Goal: Transaction & Acquisition: Book appointment/travel/reservation

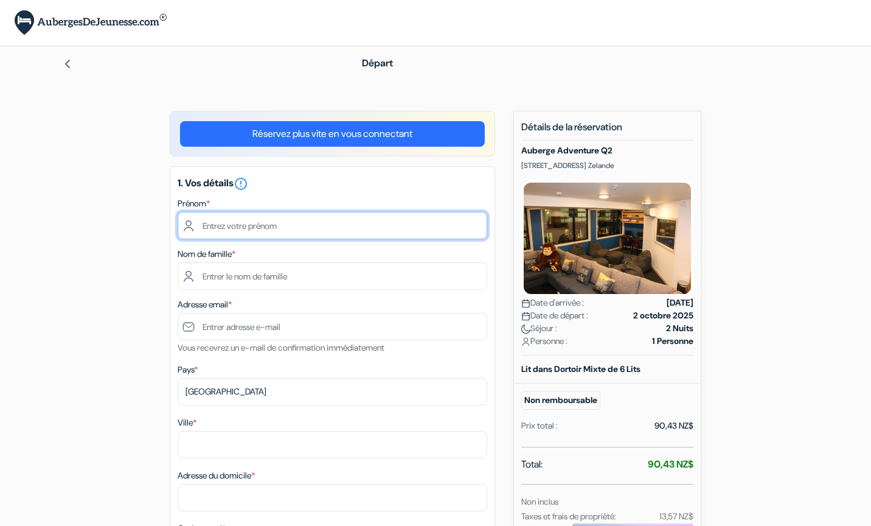
click at [306, 223] on input "text" at bounding box center [333, 225] width 310 height 27
type input "[PERSON_NAME]"
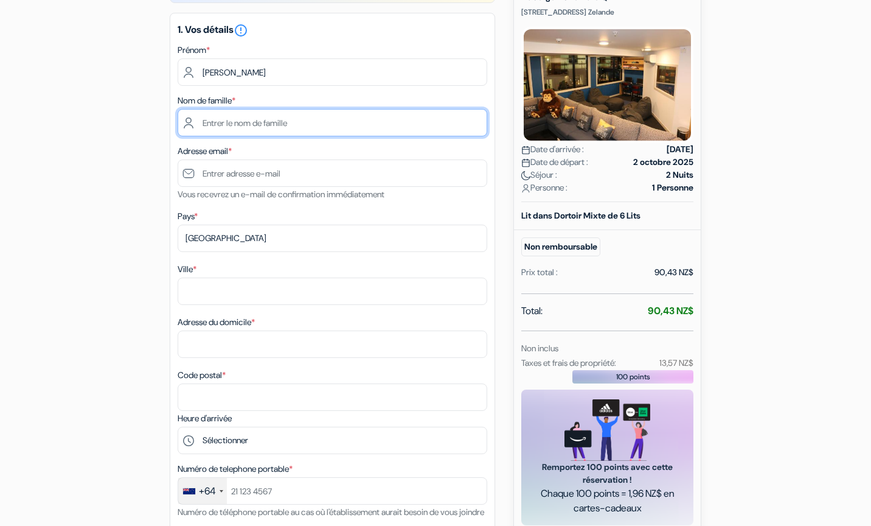
scroll to position [155, 0]
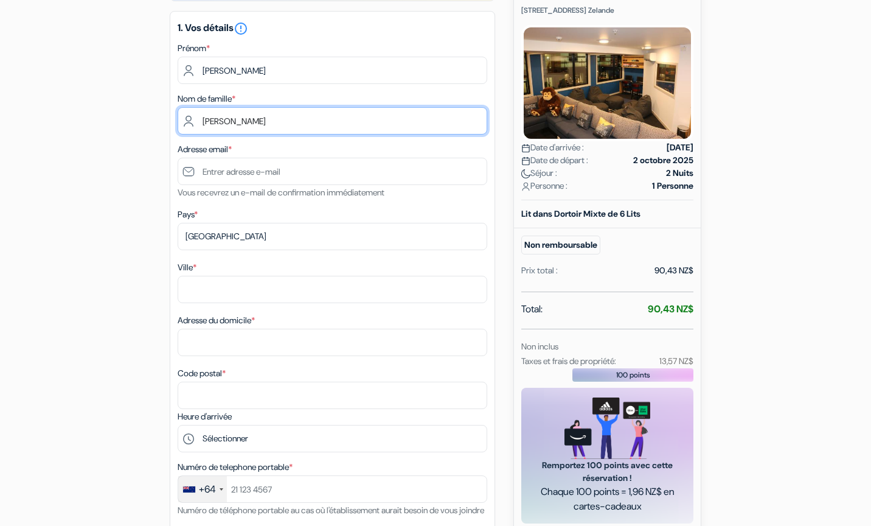
type input "[PERSON_NAME]"
click at [97, 269] on div "add_box Auberge Adventure Q2 [STREET_ADDRESS] Zelande Détails de l'établissemen…" at bounding box center [435, 501] width 803 height 1091
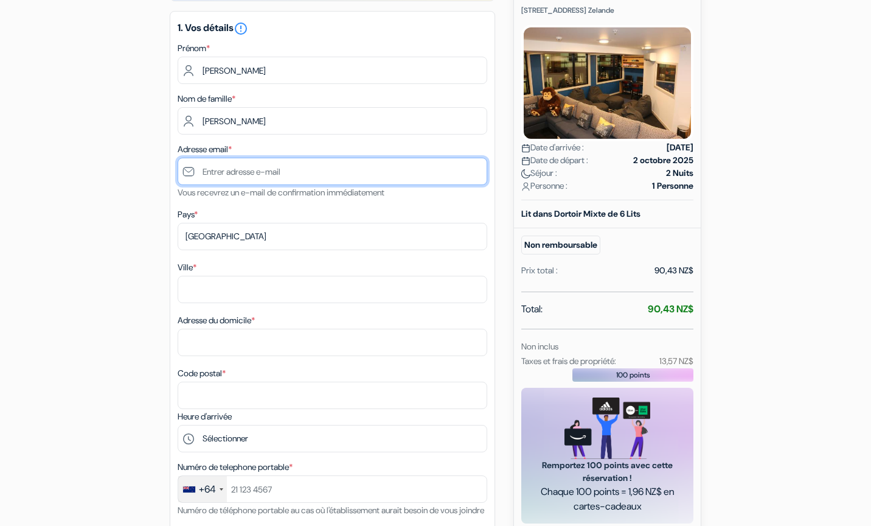
type input "[EMAIL_ADDRESS][DOMAIN_NAME]"
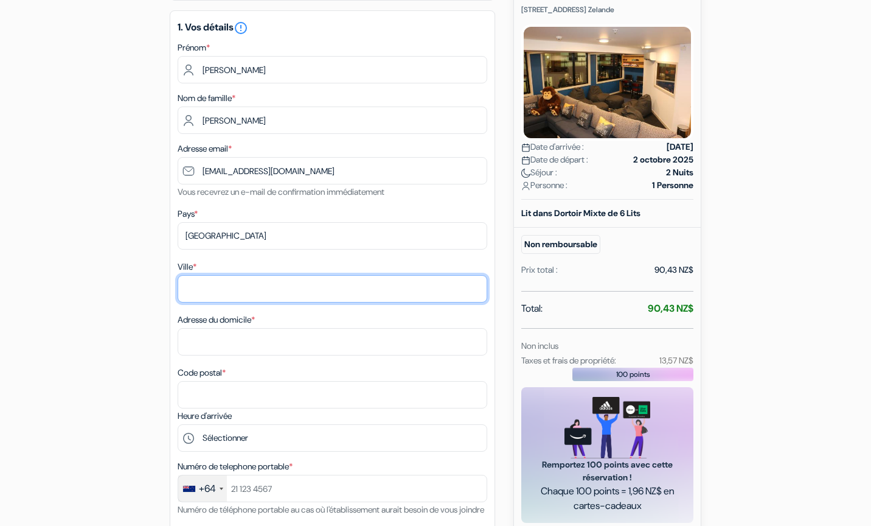
scroll to position [158, 0]
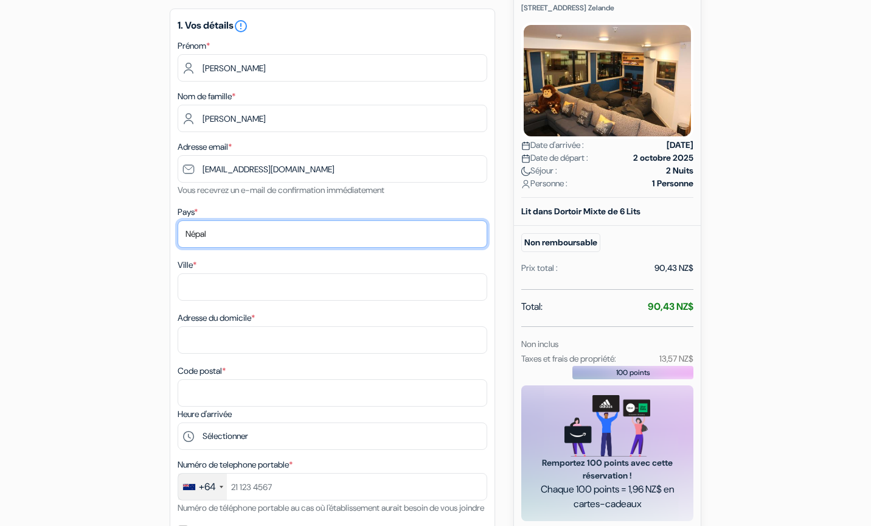
select select "fr"
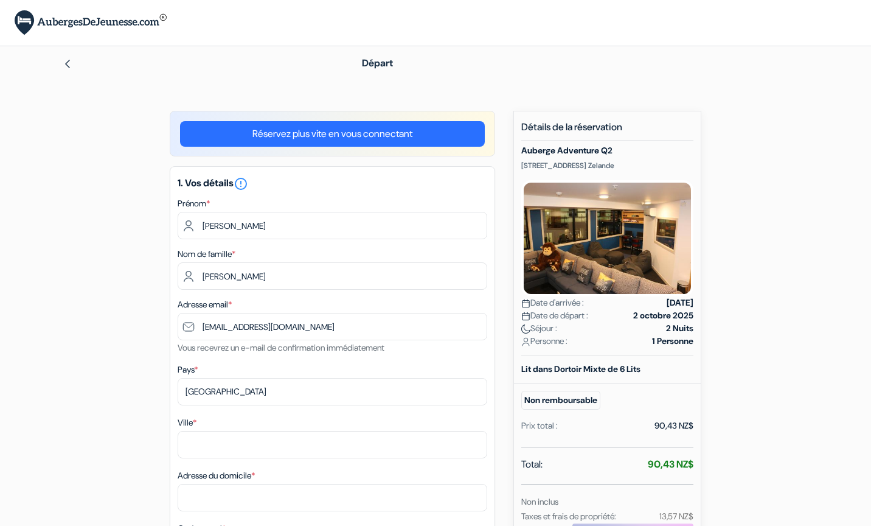
scroll to position [0, 0]
click at [74, 69] on div at bounding box center [193, 63] width 260 height 15
click at [72, 68] on div at bounding box center [193, 63] width 260 height 15
click at [69, 66] on img at bounding box center [68, 64] width 10 height 10
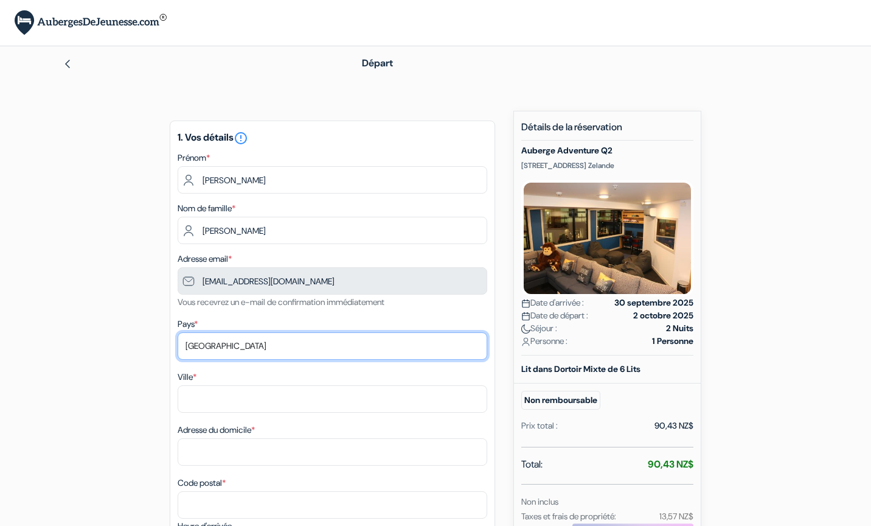
select select "fr"
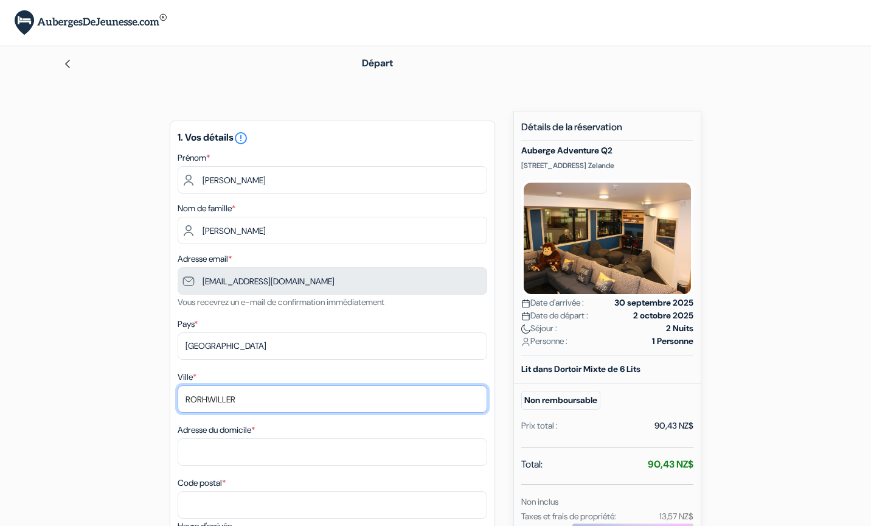
type input "RORHWILLER"
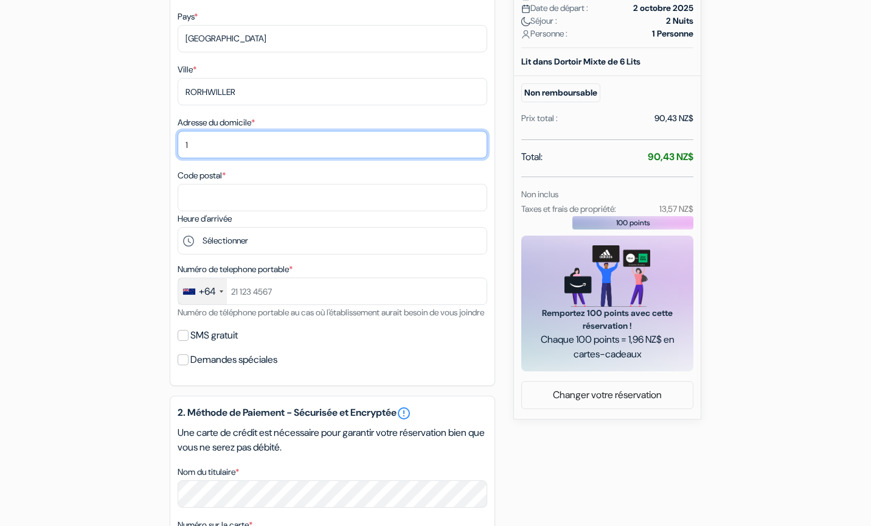
scroll to position [318, 0]
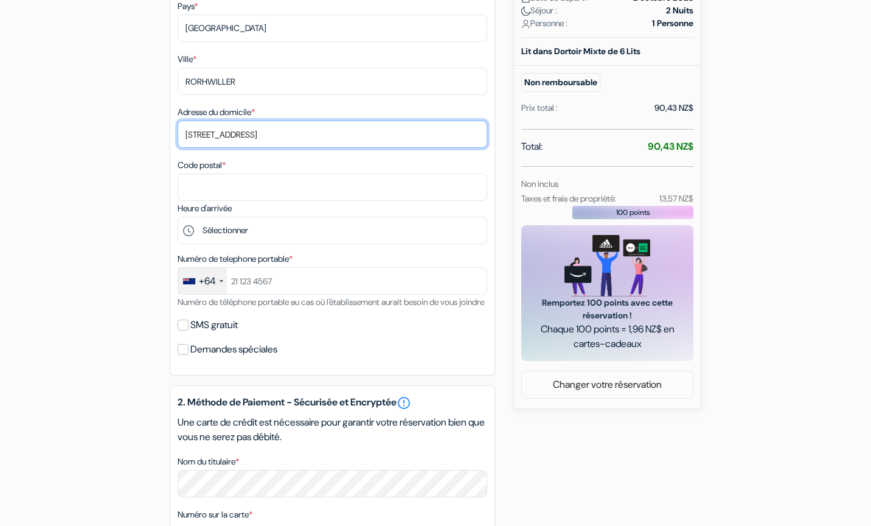
type input "14A rue du cimetière"
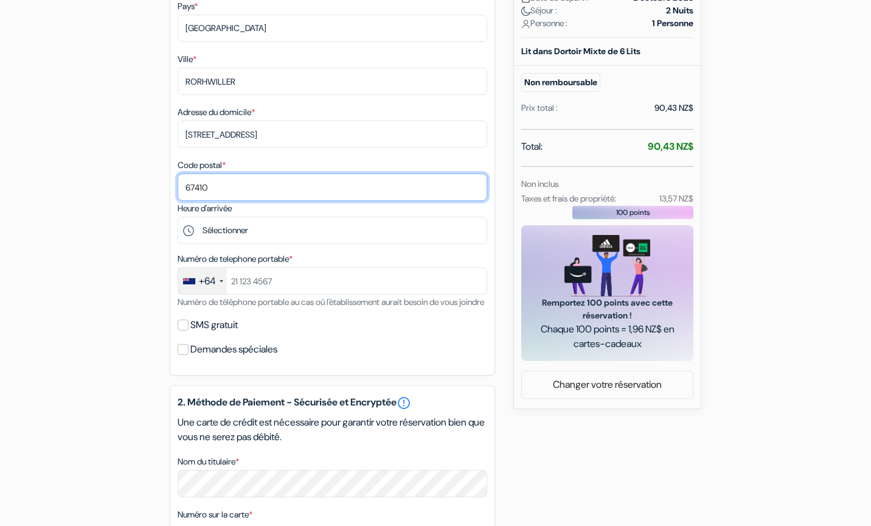
type input "67410"
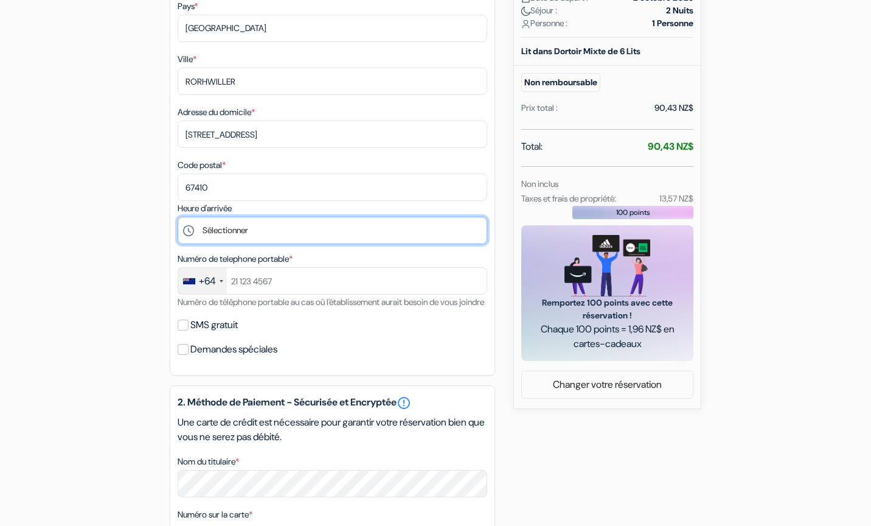
select select "19"
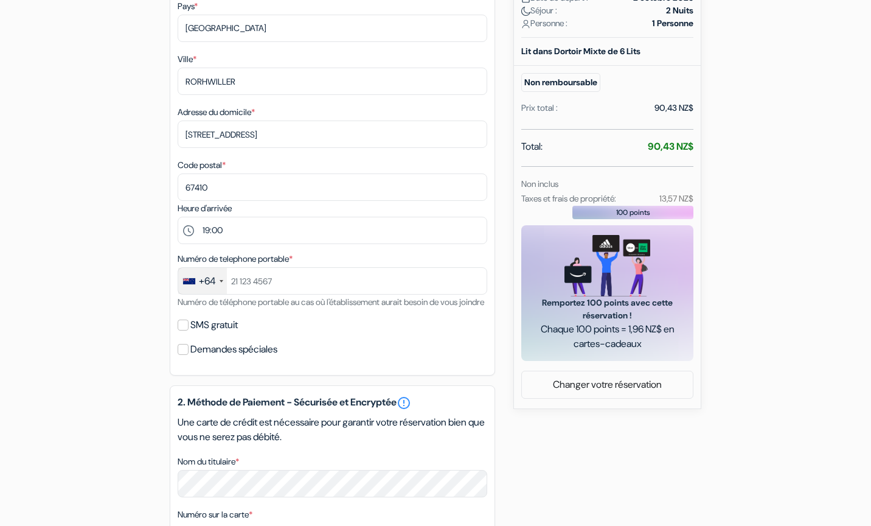
click at [208, 279] on div "+64" at bounding box center [207, 281] width 17 height 15
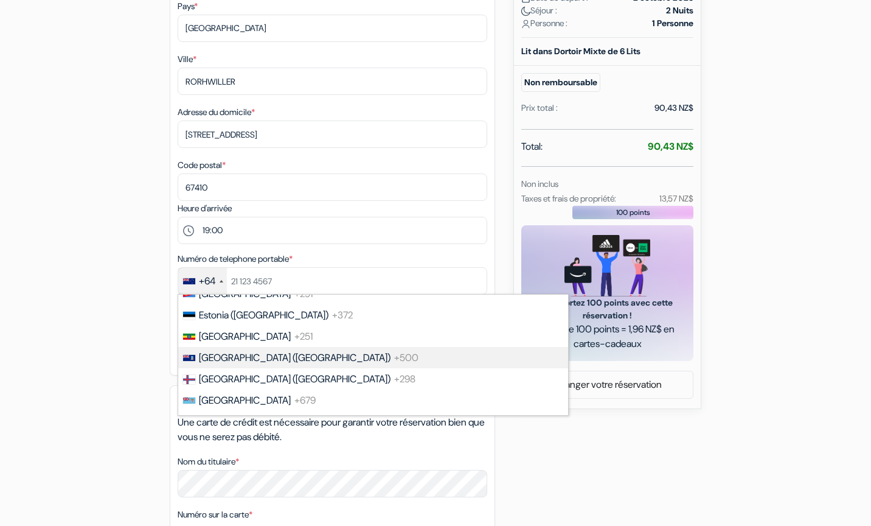
scroll to position [1638, 0]
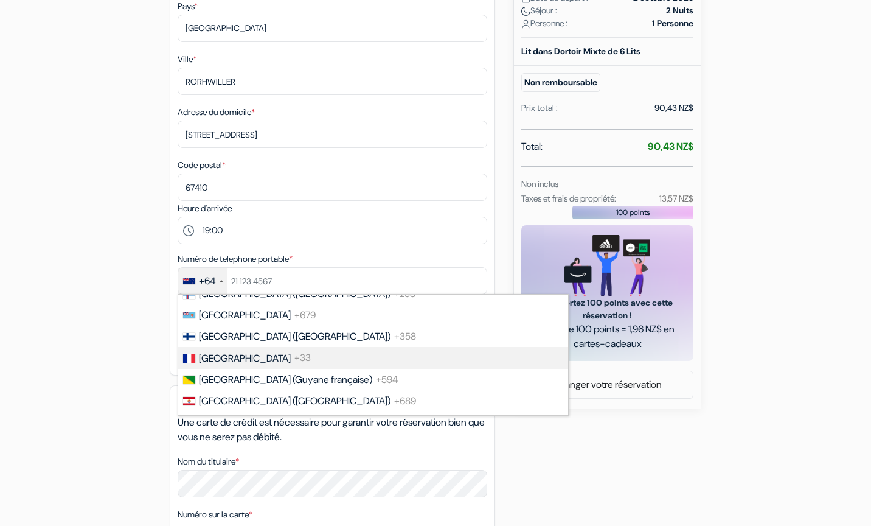
click at [221, 352] on span "[GEOGRAPHIC_DATA]" at bounding box center [245, 358] width 92 height 13
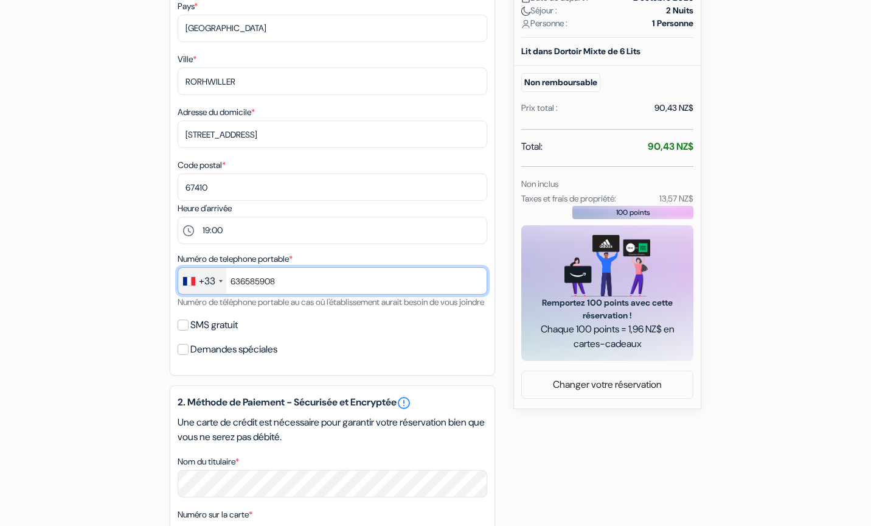
type input "636585908"
click at [114, 331] on div "add_box Auberge Adventure Q2 [STREET_ADDRESS] Zelande Détails de l'établissemen…" at bounding box center [435, 315] width 803 height 1045
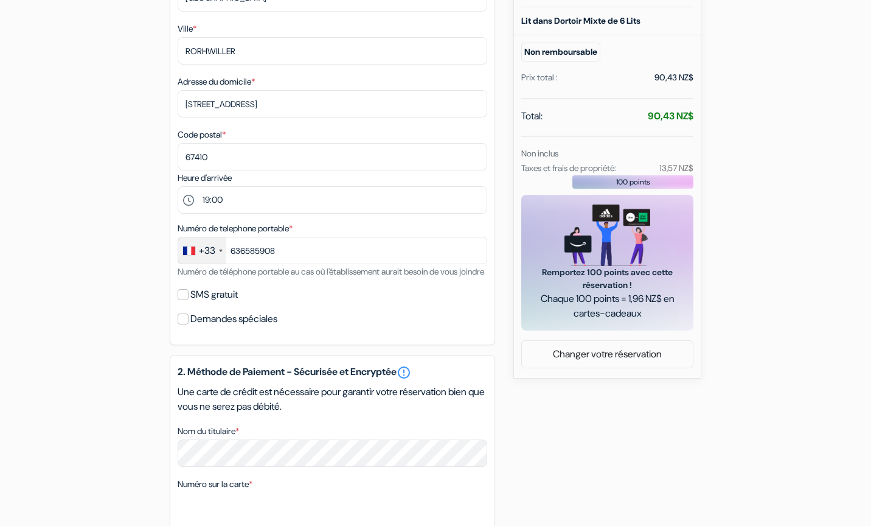
scroll to position [350, 0]
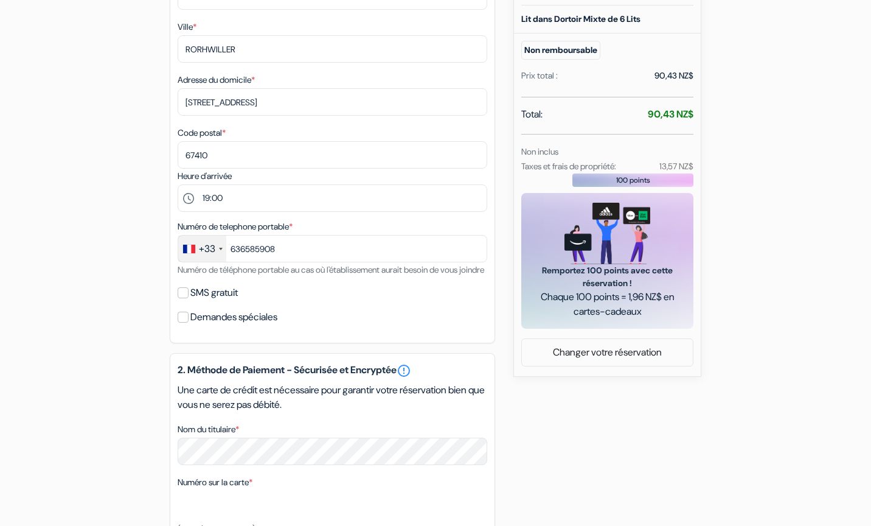
click at [197, 301] on label "SMS gratuit" at bounding box center [213, 292] width 47 height 17
click at [189, 298] on input "SMS gratuit" at bounding box center [183, 292] width 11 height 11
checkbox input "true"
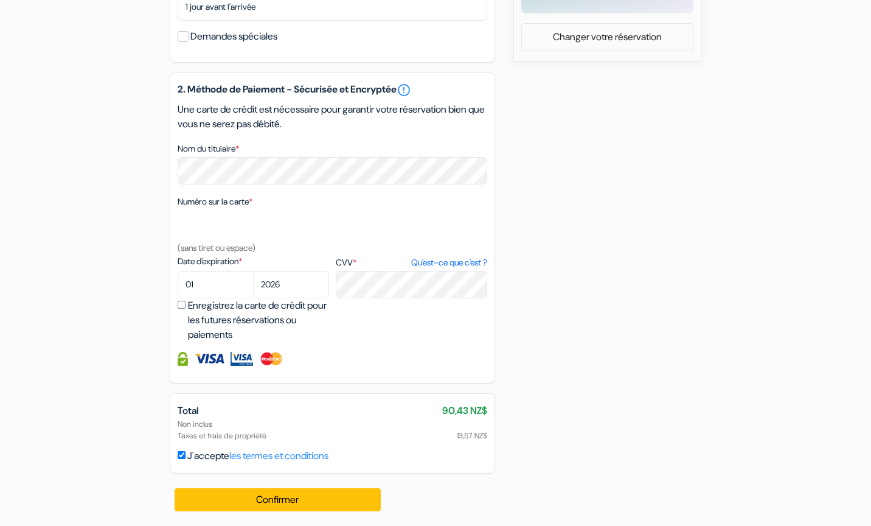
scroll to position [680, 0]
select select "07"
select select "2030"
click at [316, 509] on button "Confirmer Loading..." at bounding box center [278, 499] width 206 height 23
